Goal: Contribute content: Contribute content

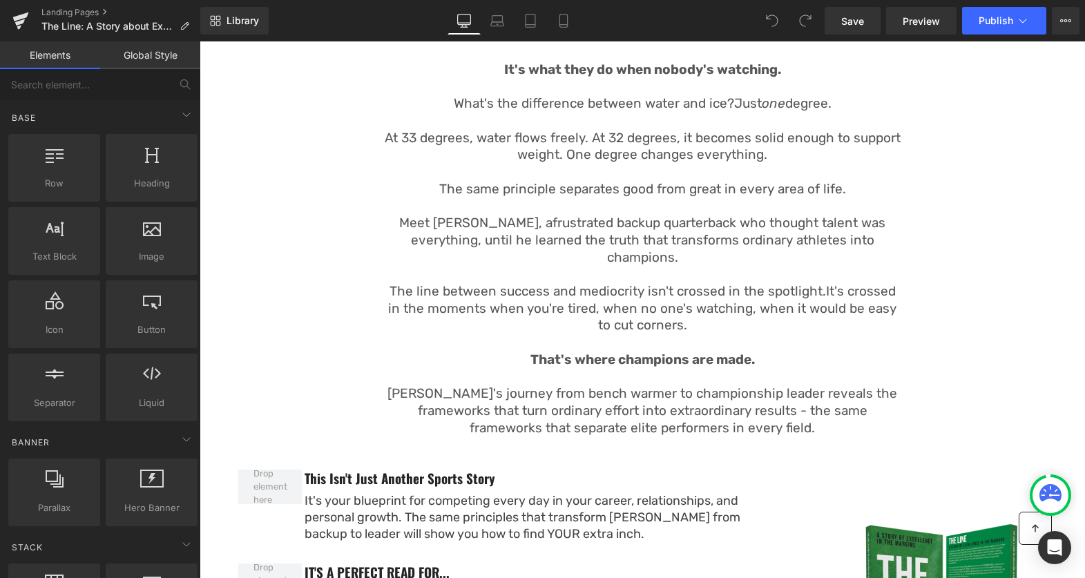
scroll to position [1036, 0]
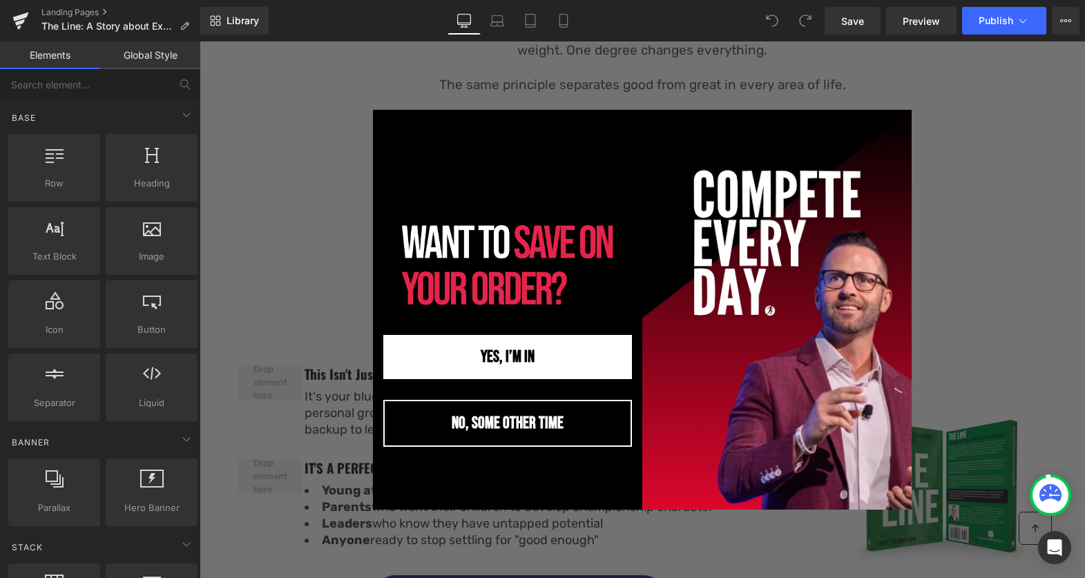
click at [480, 429] on button "NO, SOME OTHER TIME" at bounding box center [507, 423] width 249 height 47
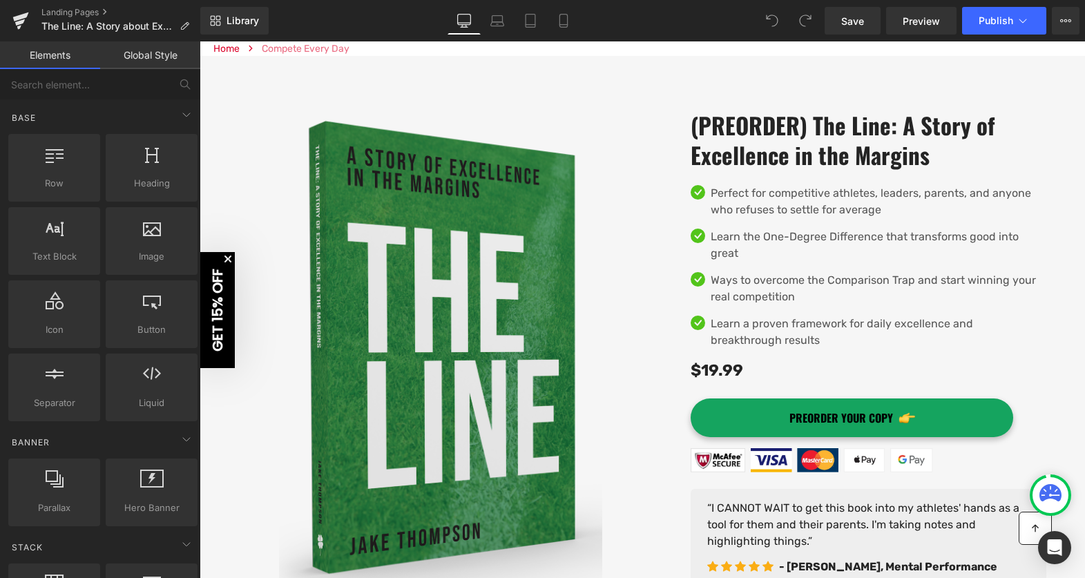
scroll to position [0, 0]
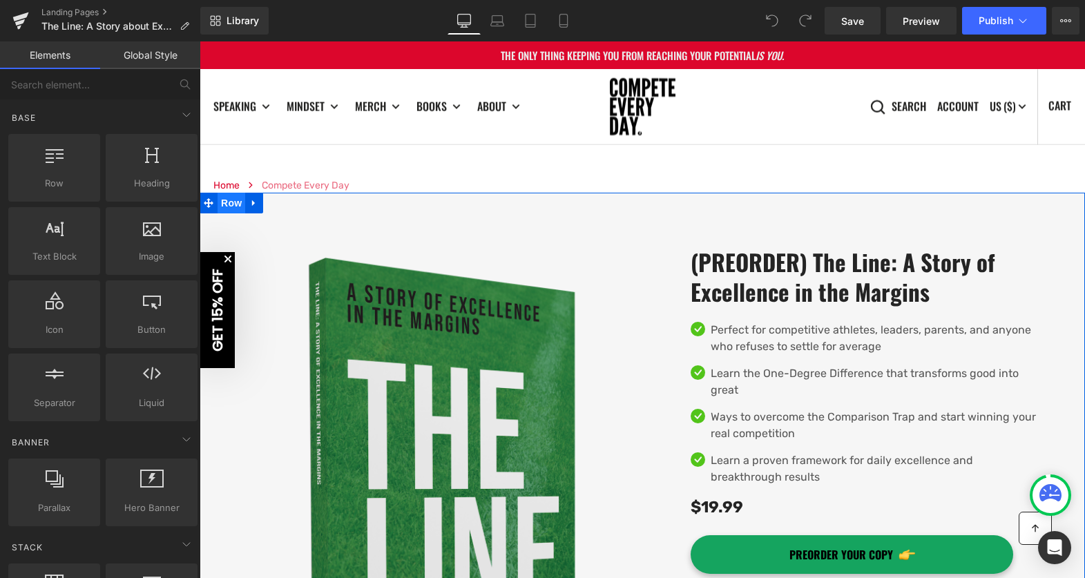
click at [235, 205] on span "Row" at bounding box center [231, 203] width 28 height 21
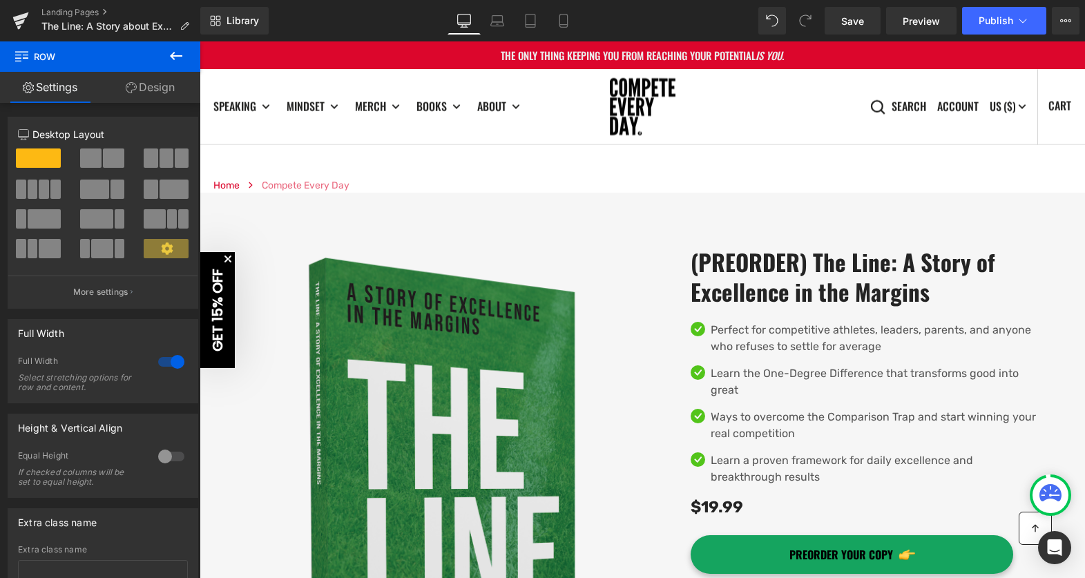
click at [178, 50] on icon at bounding box center [176, 56] width 17 height 17
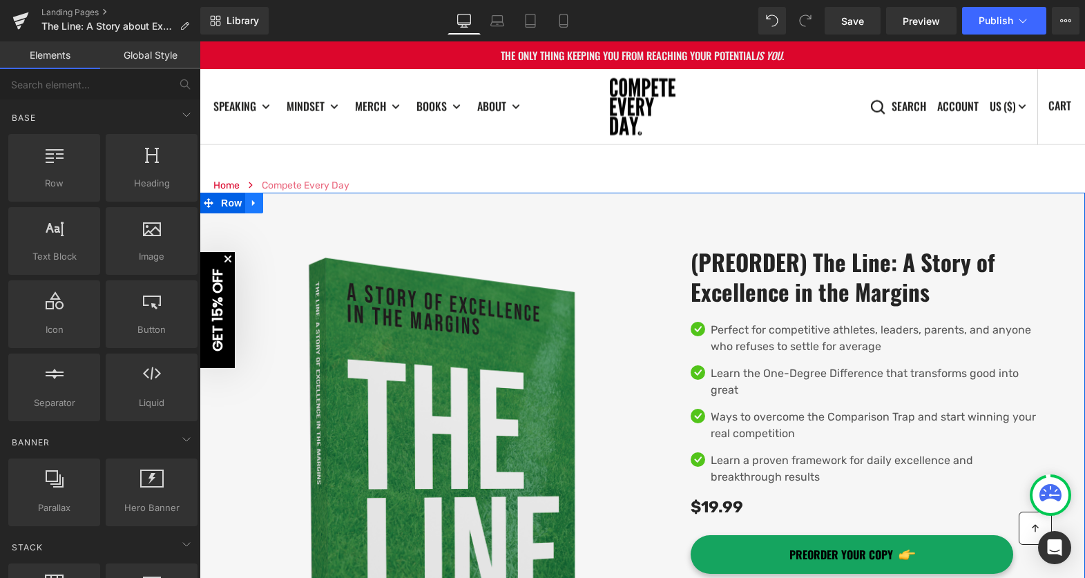
click at [254, 205] on icon at bounding box center [254, 203] width 10 height 10
click at [227, 205] on span "Row" at bounding box center [231, 203] width 28 height 21
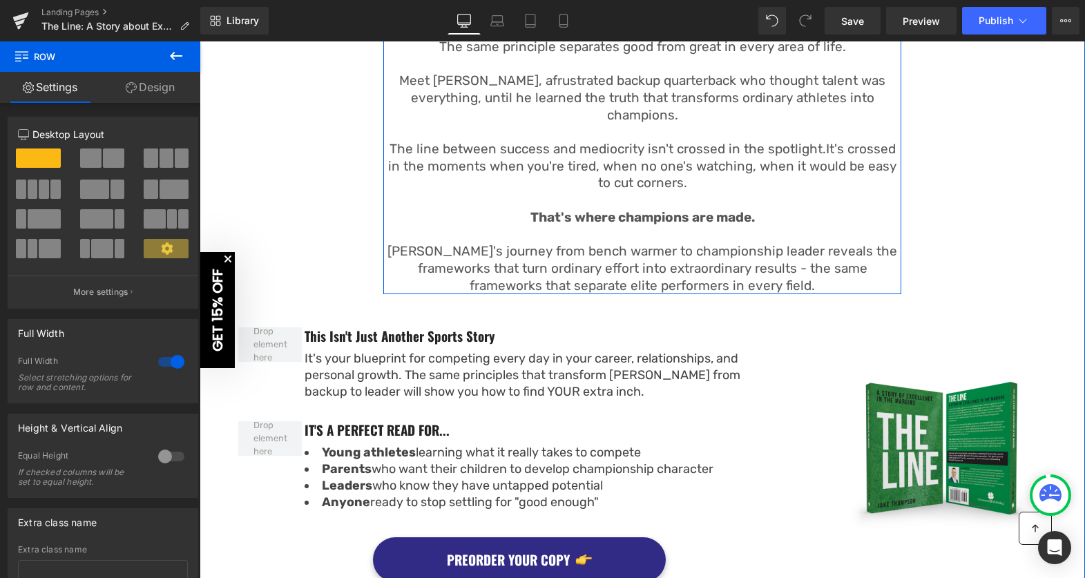
scroll to position [1308, 0]
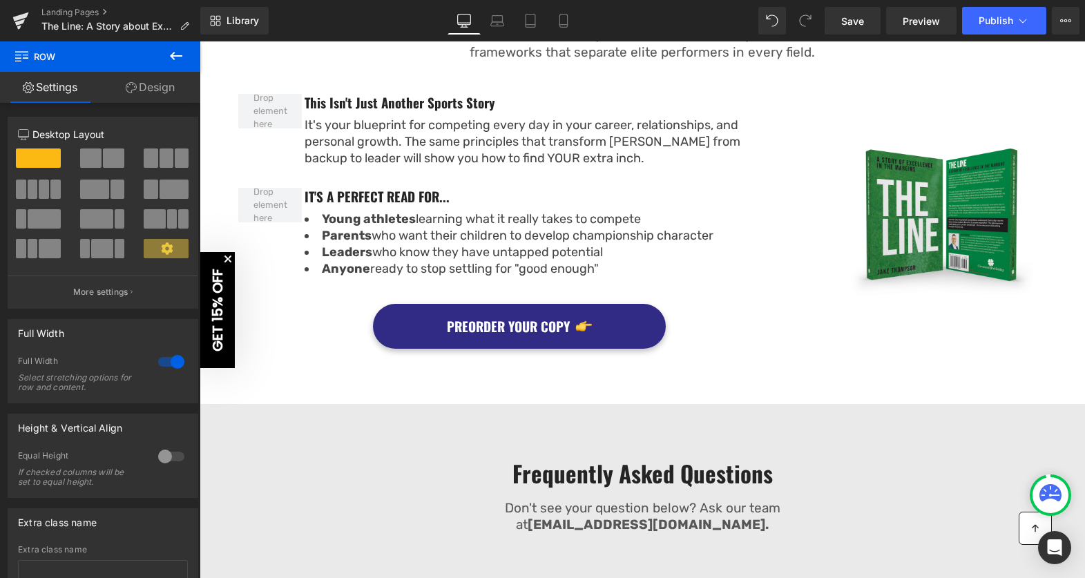
click at [173, 59] on icon at bounding box center [176, 56] width 12 height 8
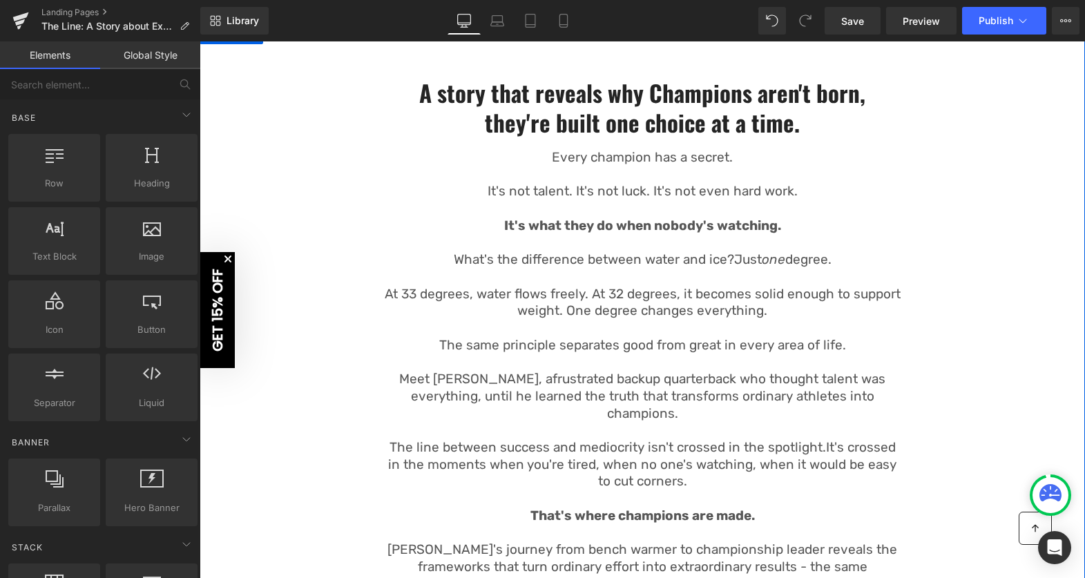
scroll to position [0, 0]
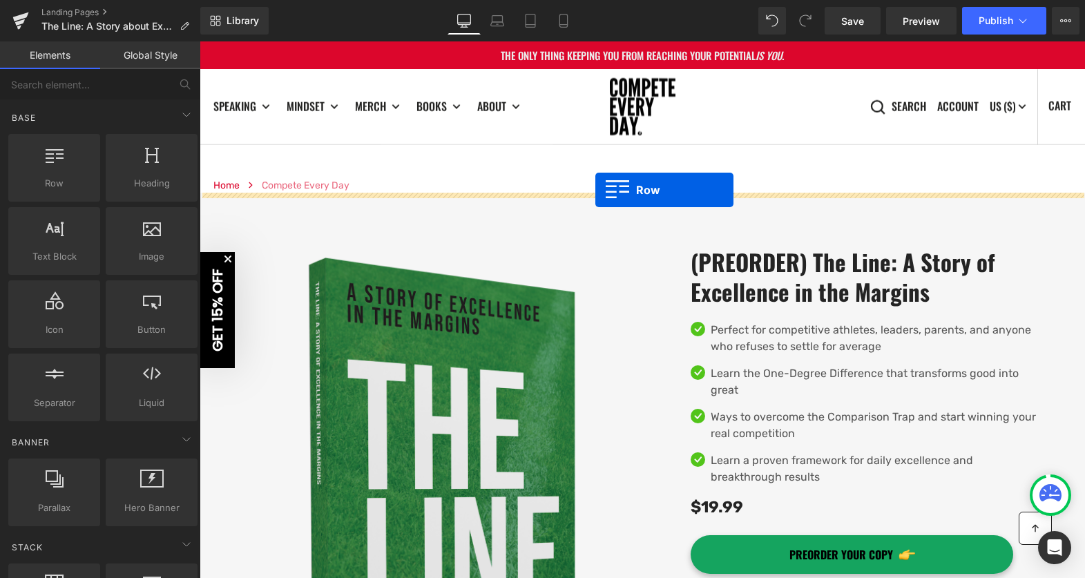
drag, startPoint x: 257, startPoint y: 206, endPoint x: 594, endPoint y: 190, distance: 338.0
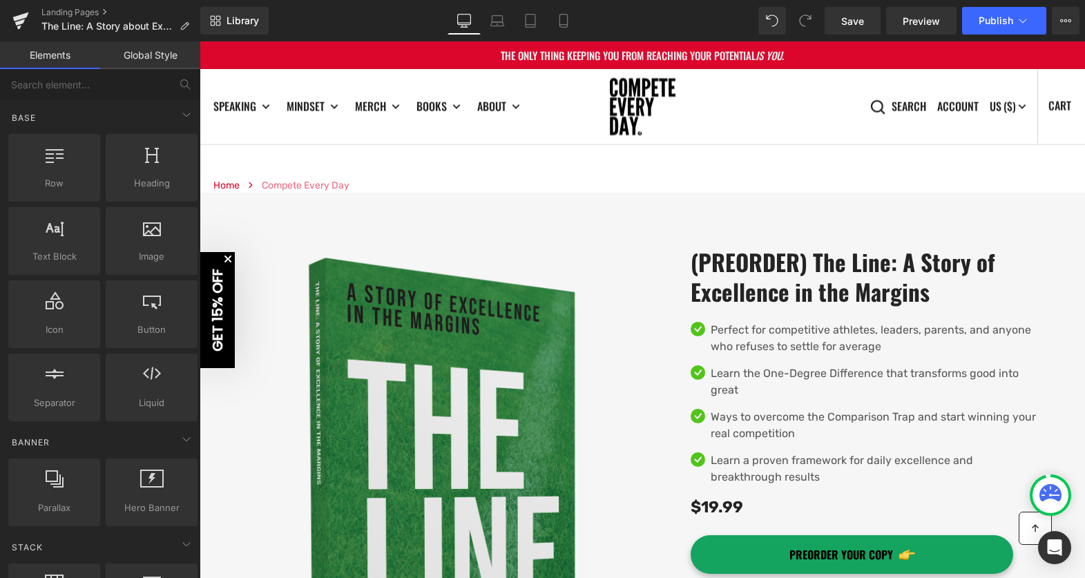
scroll to position [3, 0]
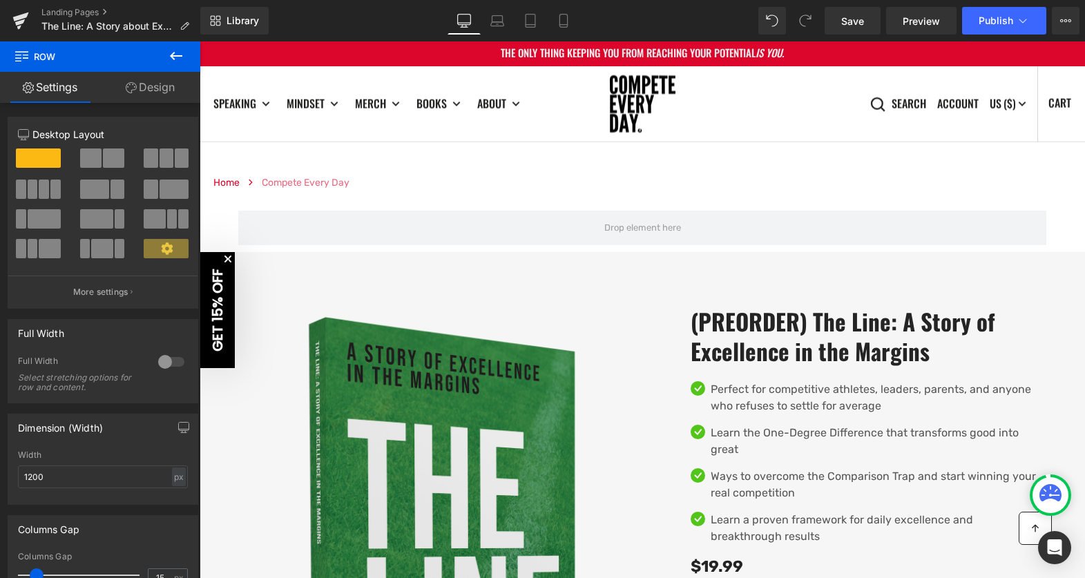
click at [175, 53] on icon at bounding box center [176, 56] width 17 height 17
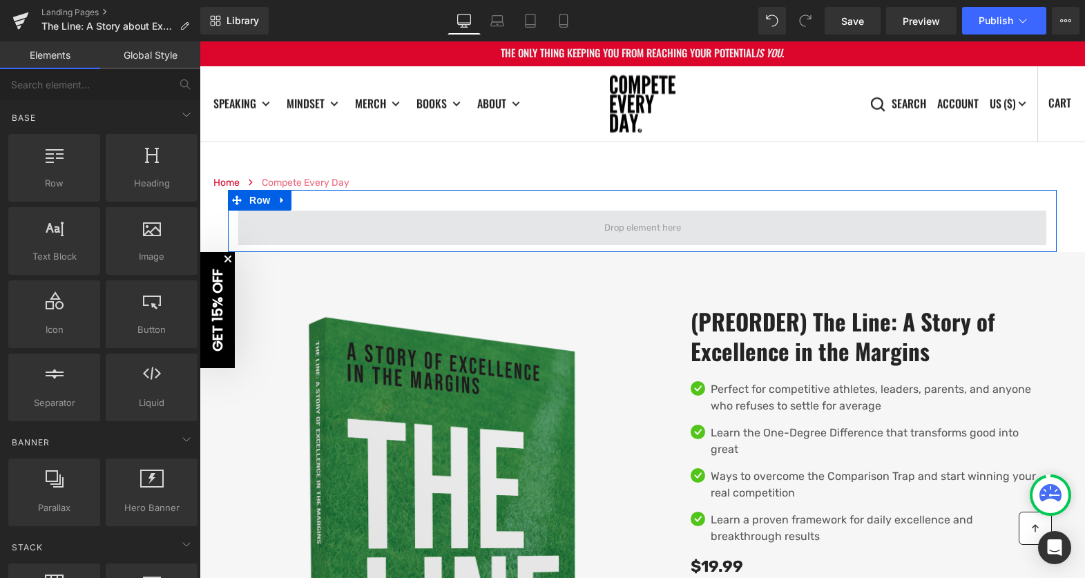
click at [412, 231] on span at bounding box center [642, 228] width 808 height 35
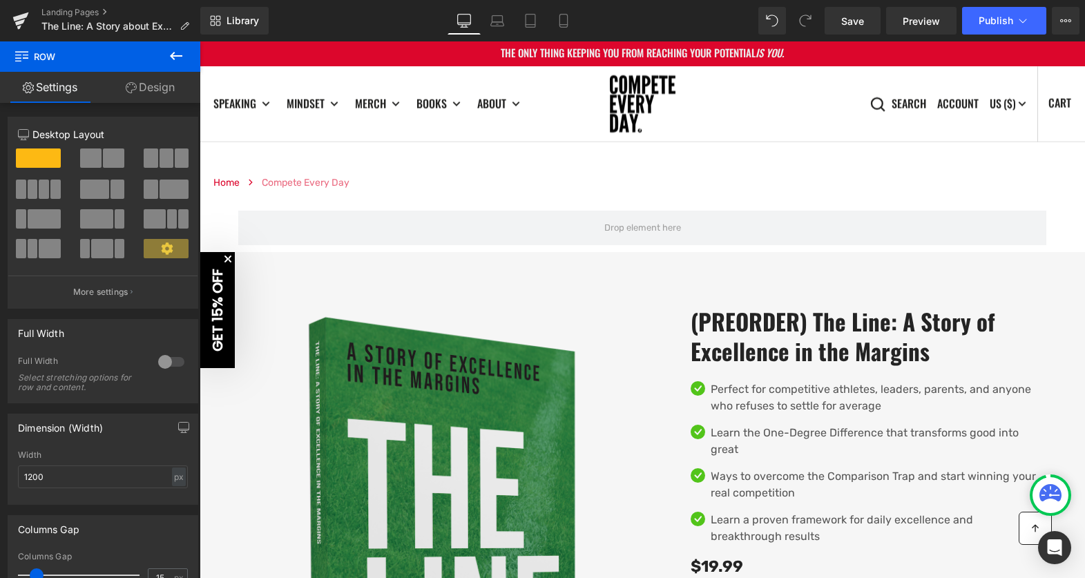
click at [175, 55] on icon at bounding box center [176, 56] width 17 height 17
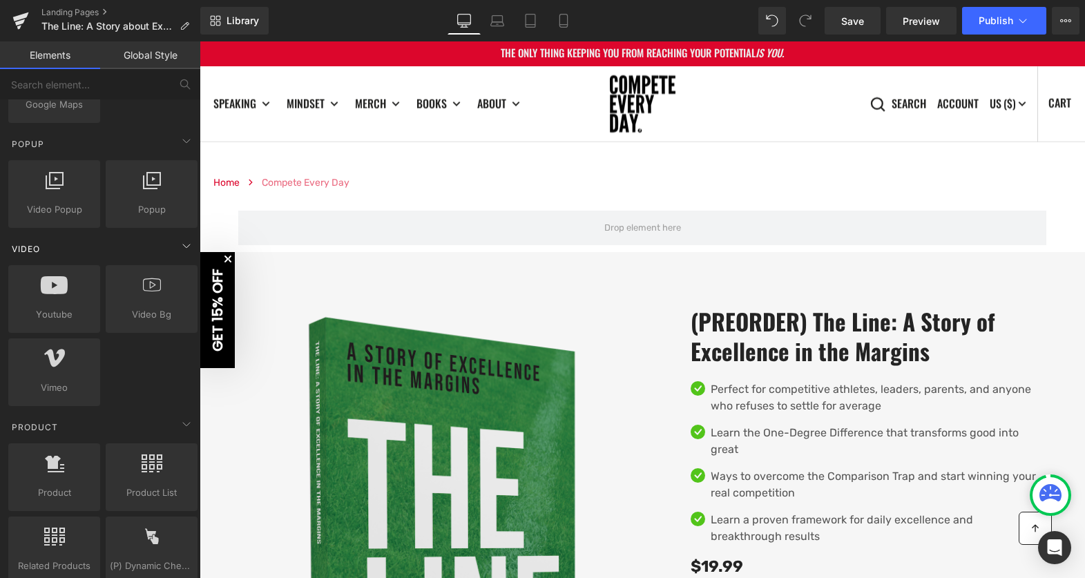
scroll to position [872, 0]
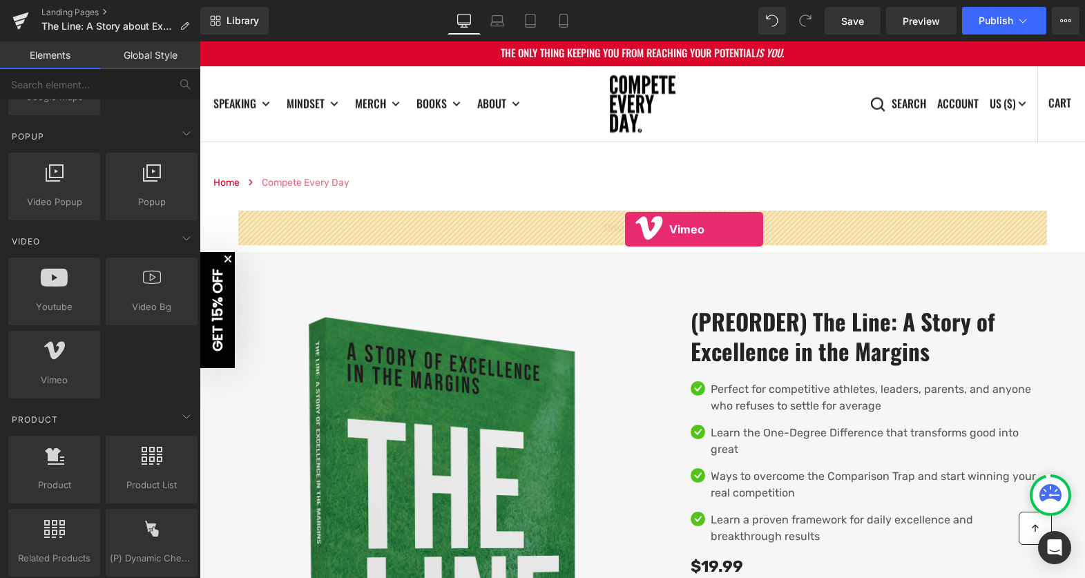
drag, startPoint x: 352, startPoint y: 396, endPoint x: 625, endPoint y: 229, distance: 319.8
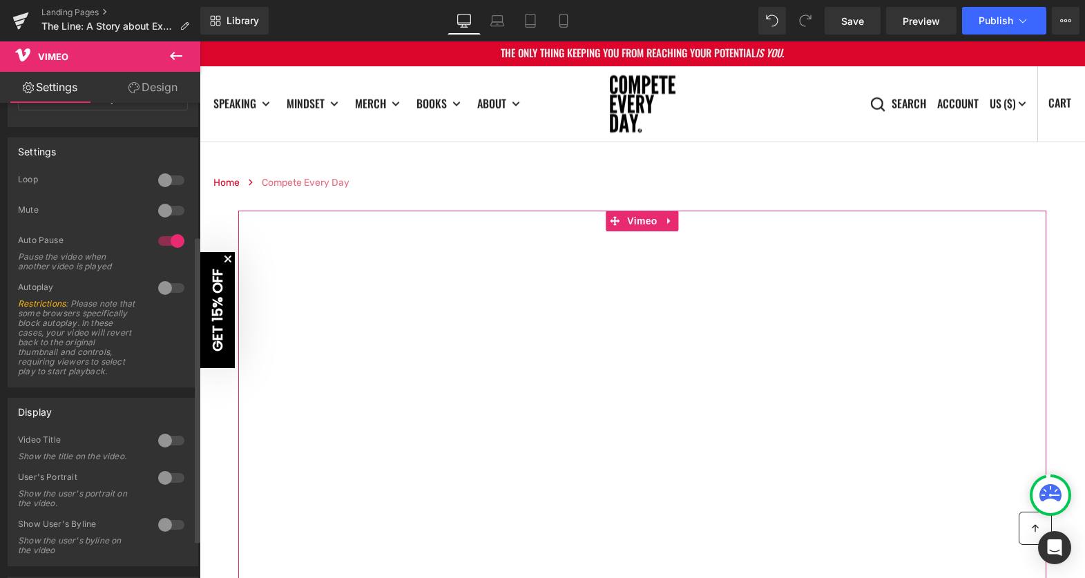
scroll to position [0, 0]
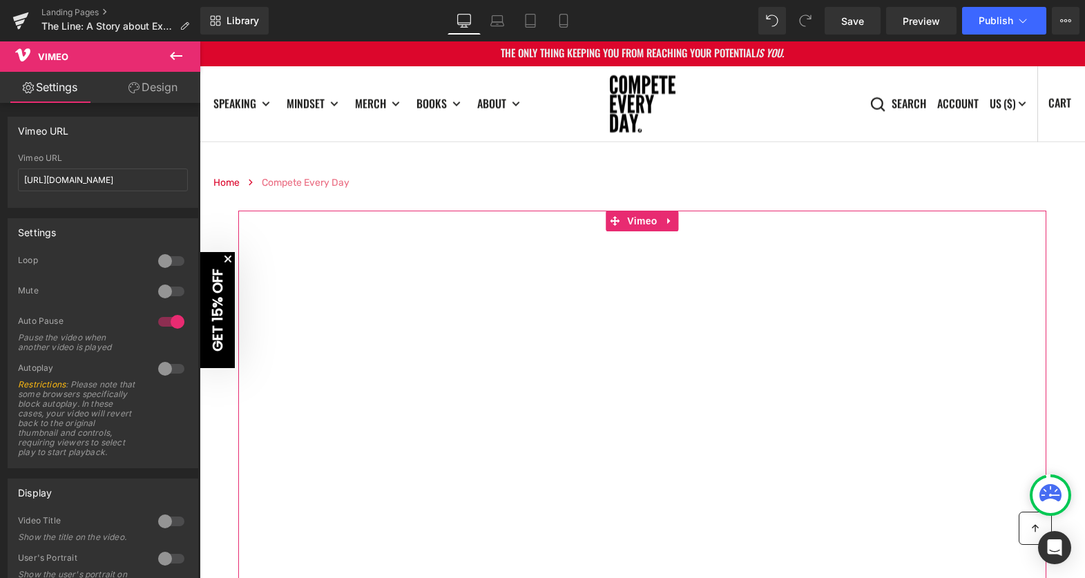
click at [139, 88] on link "Design" at bounding box center [153, 87] width 100 height 31
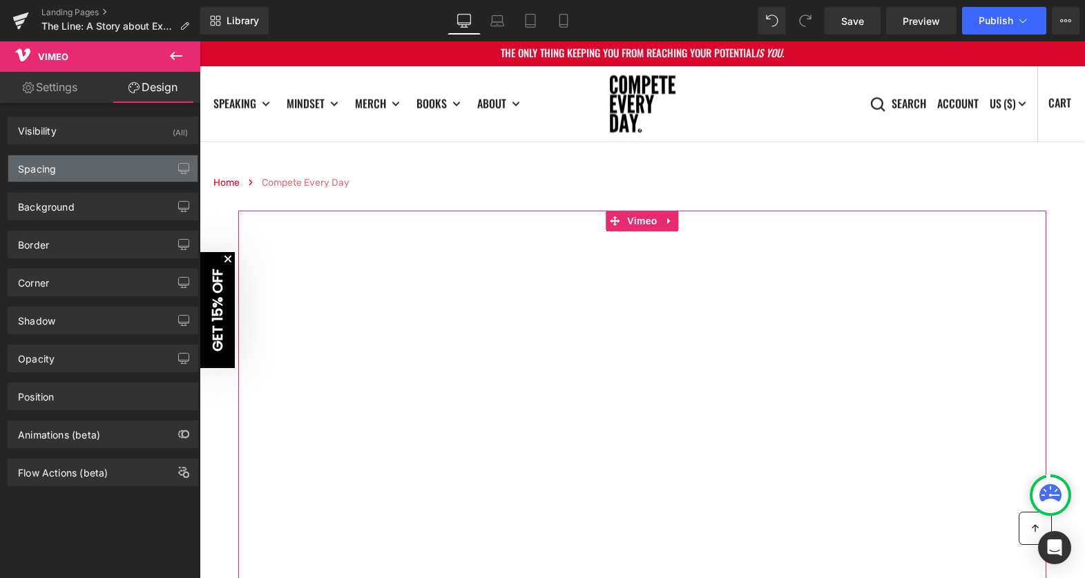
click at [99, 164] on div "Spacing" at bounding box center [102, 168] width 189 height 26
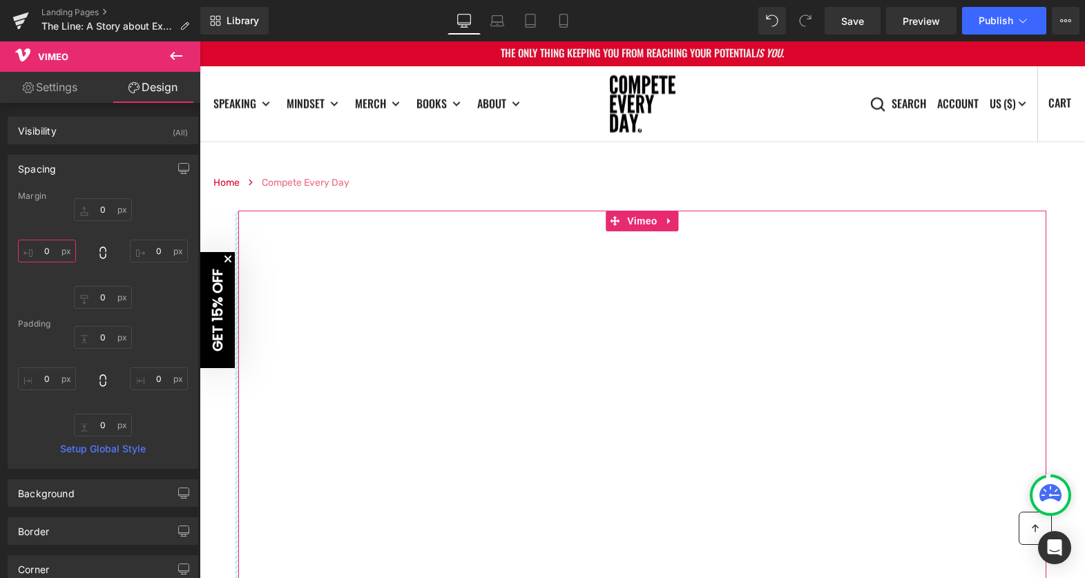
click at [43, 244] on input "0" at bounding box center [47, 251] width 58 height 23
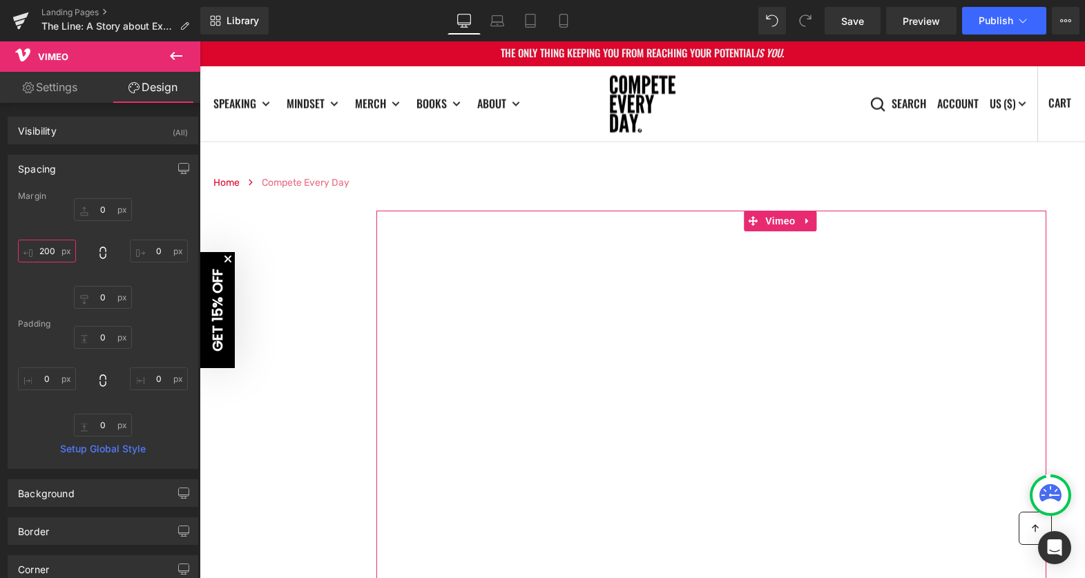
type input "200"
type input "2"
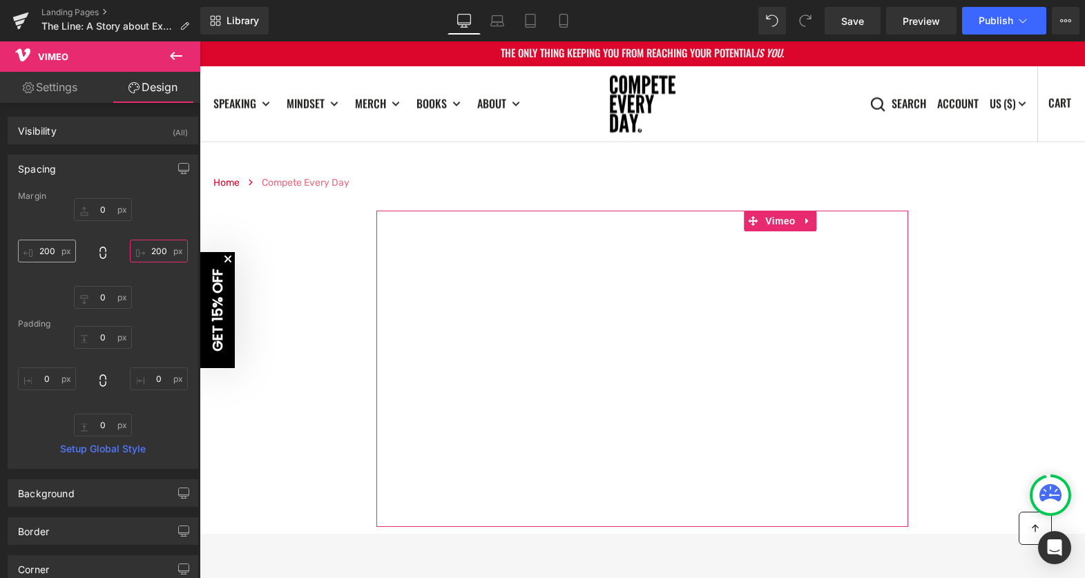
type input "200"
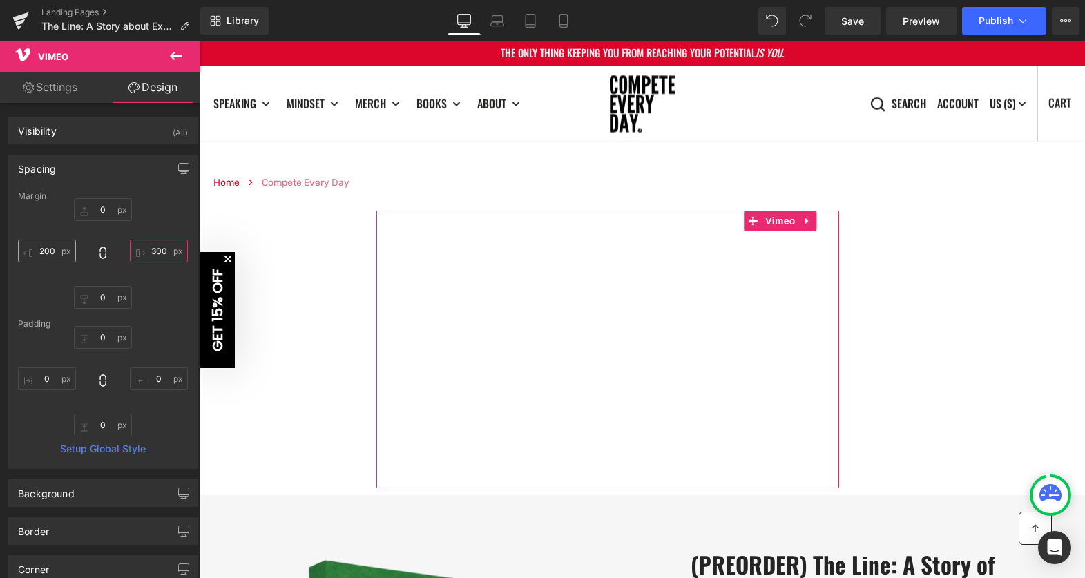
type input "300"
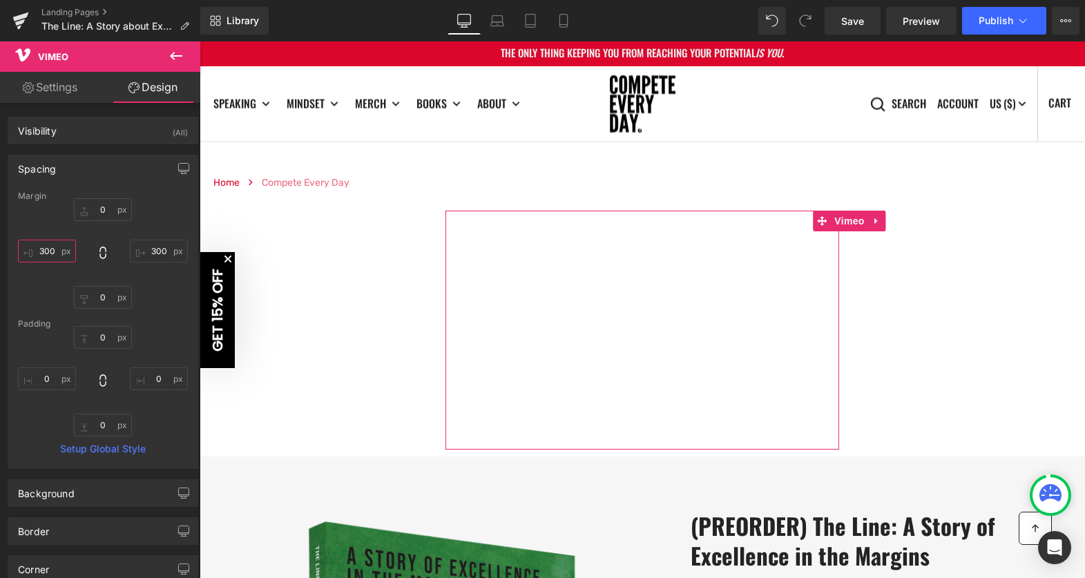
scroll to position [1, 0]
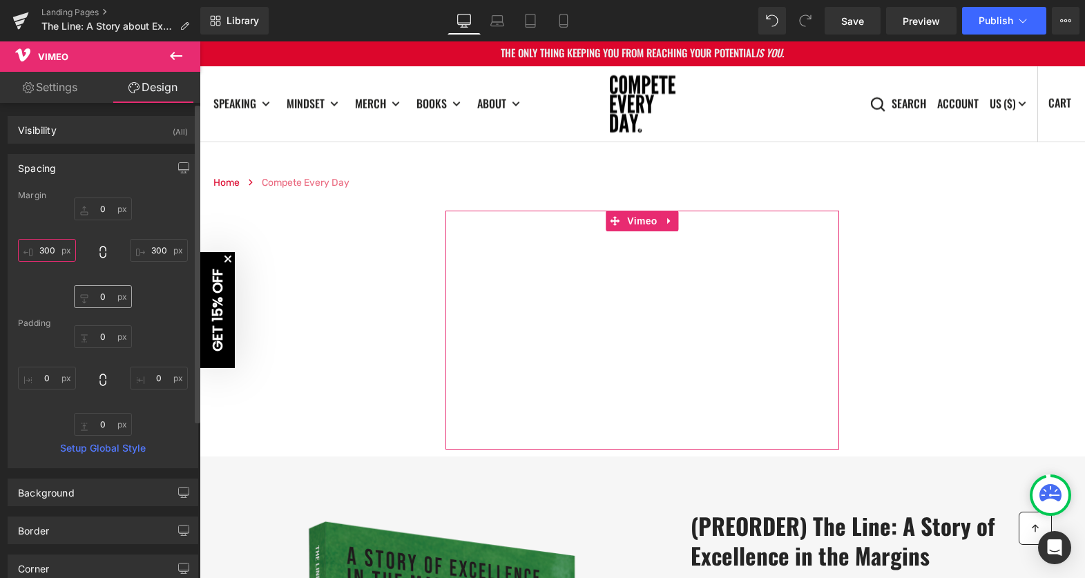
type input "300"
click at [99, 289] on input "0" at bounding box center [103, 296] width 58 height 23
type input "50"
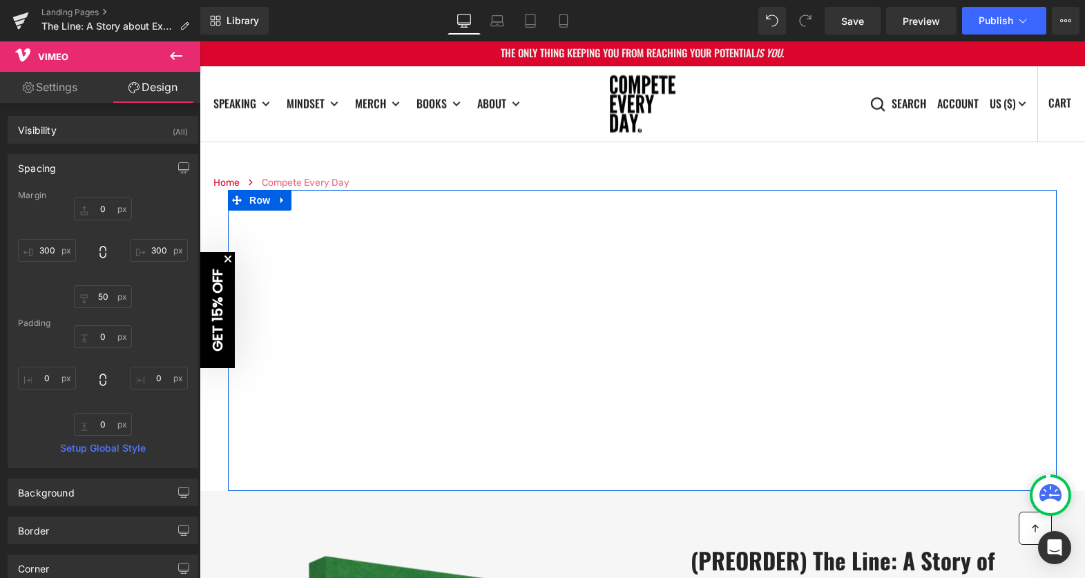
click at [269, 215] on div "Vimeo NaNpx" at bounding box center [642, 347] width 828 height 273
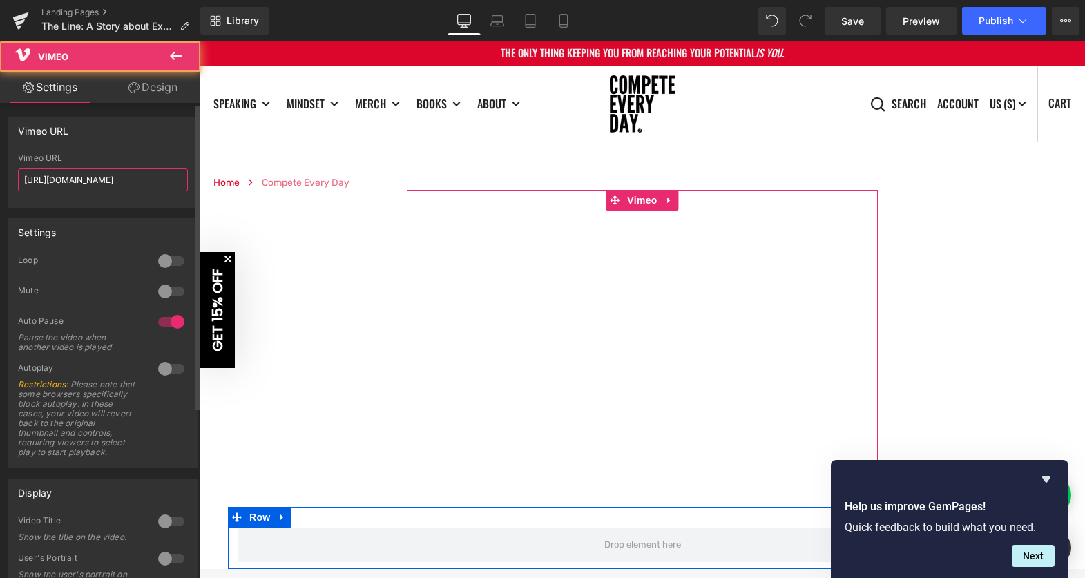
click at [84, 185] on input "[URL][DOMAIN_NAME]" at bounding box center [103, 179] width 170 height 23
paste input "1125671801/bc320d77ed?share=copy"
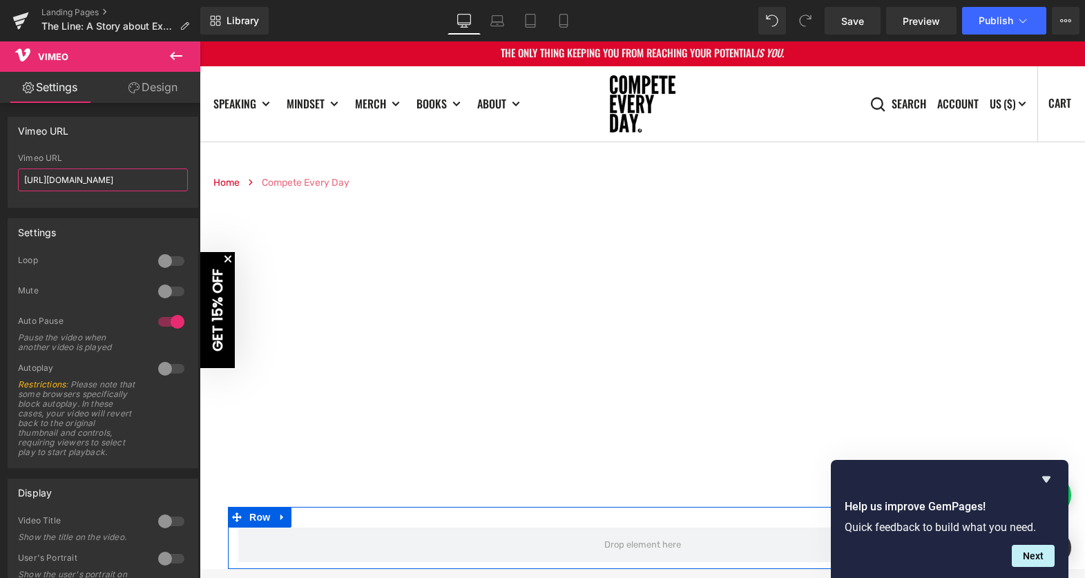
scroll to position [0, 0]
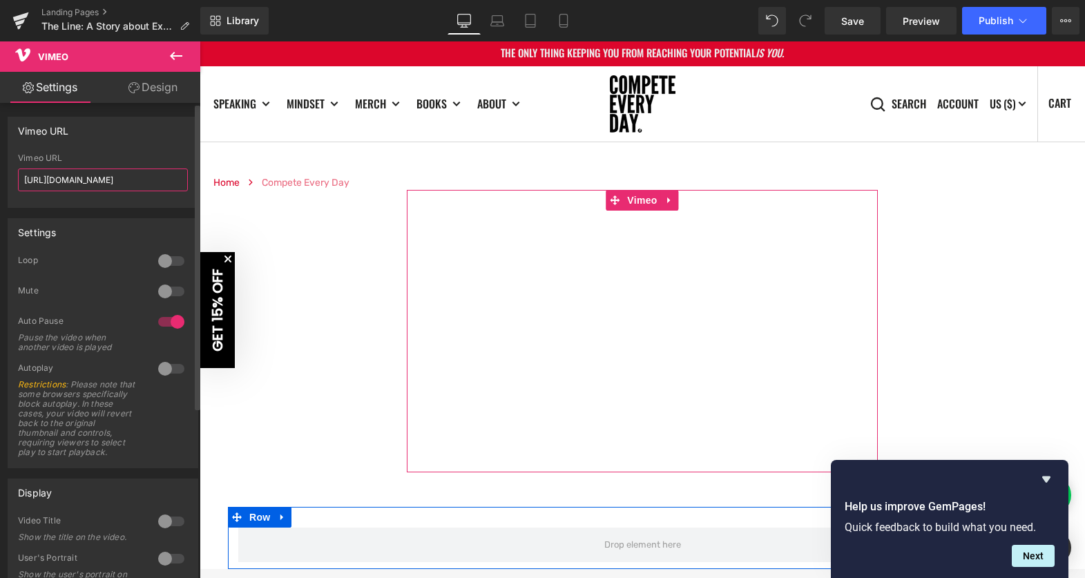
click at [88, 179] on input "[URL][DOMAIN_NAME]" at bounding box center [103, 179] width 170 height 23
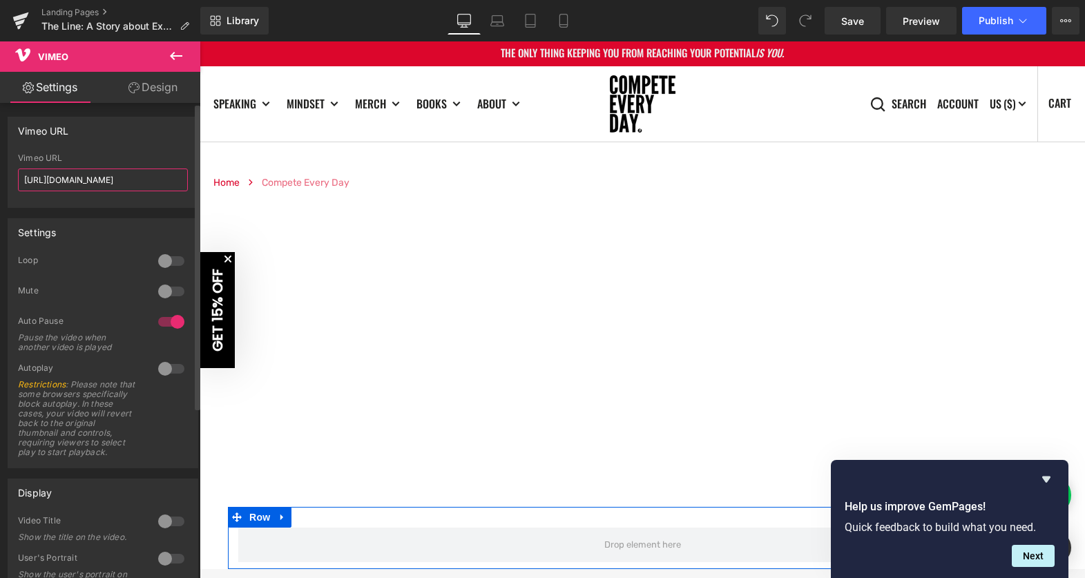
scroll to position [0, 19]
type input "[URL][DOMAIN_NAME]"
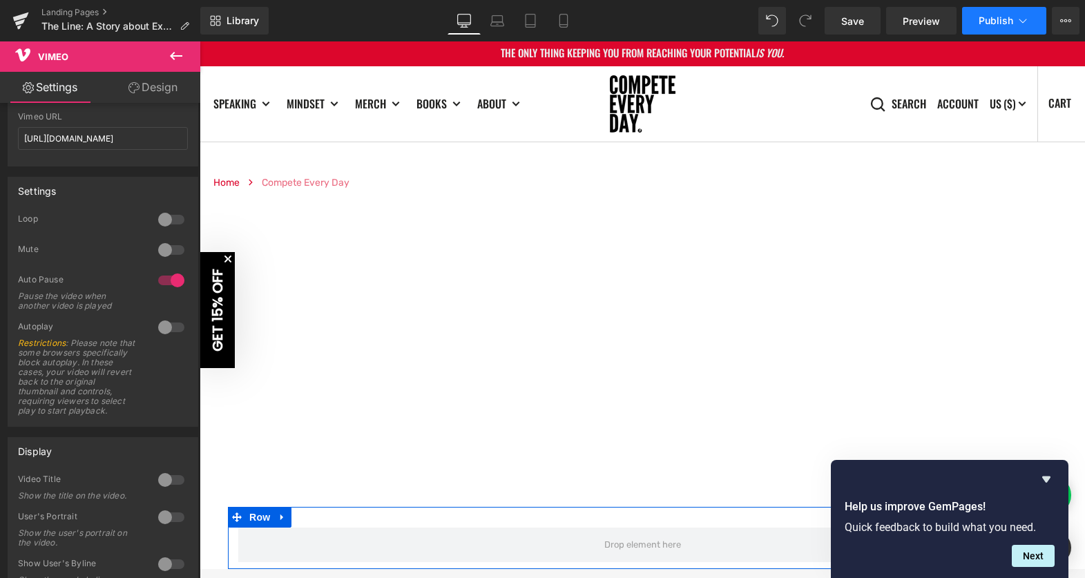
scroll to position [0, 0]
click at [995, 17] on span "Publish" at bounding box center [995, 20] width 35 height 11
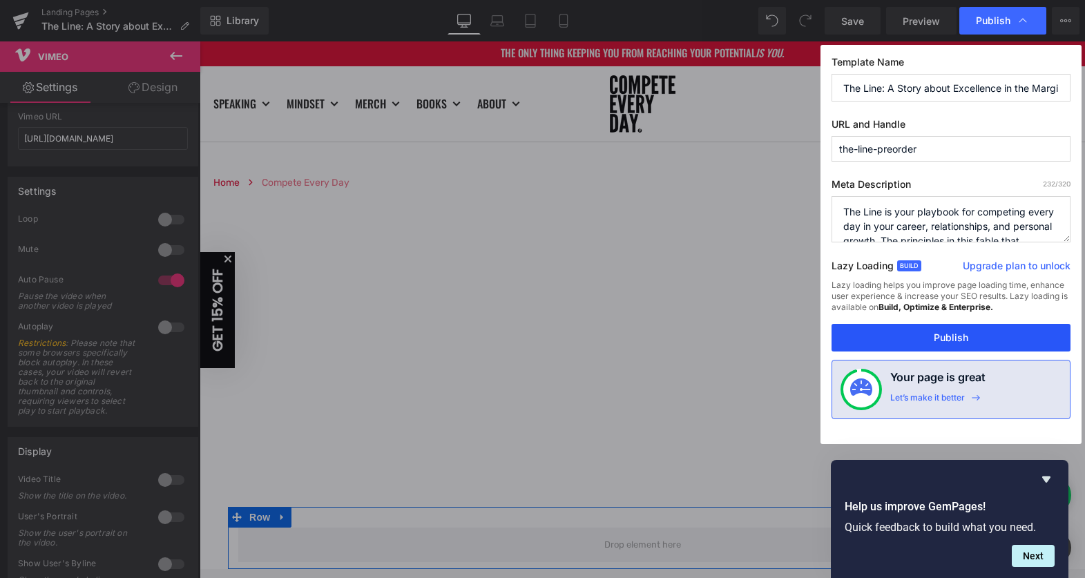
click at [985, 338] on button "Publish" at bounding box center [950, 338] width 239 height 28
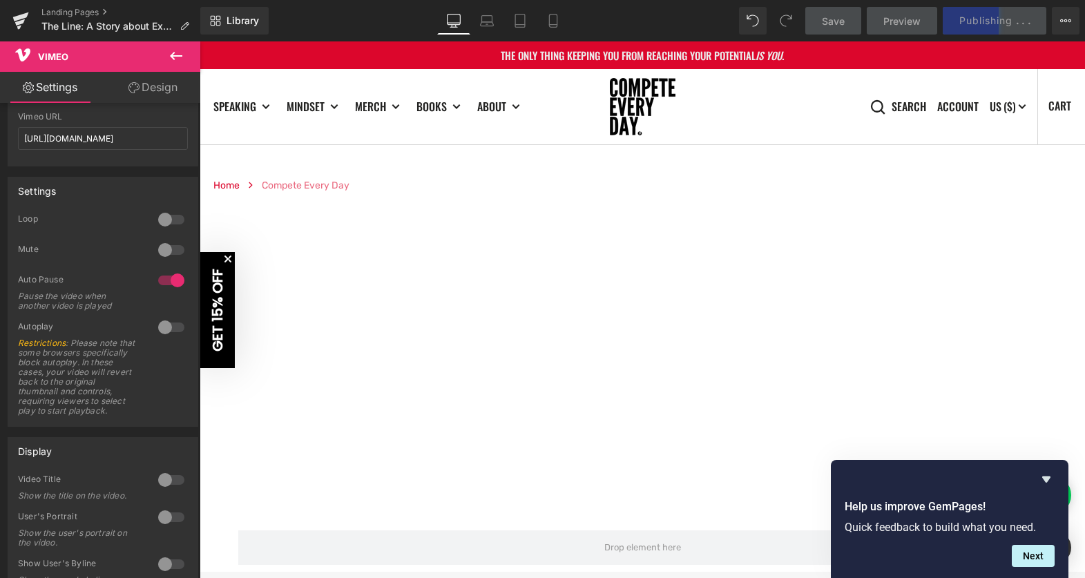
scroll to position [20, 0]
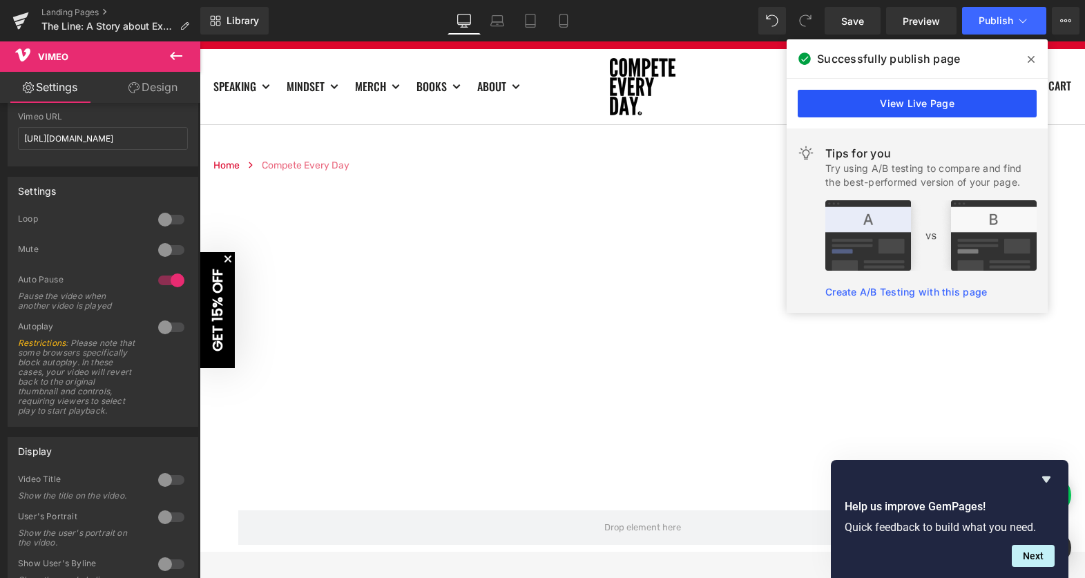
click at [978, 99] on link "View Live Page" at bounding box center [916, 104] width 239 height 28
